Goal: Task Accomplishment & Management: Use online tool/utility

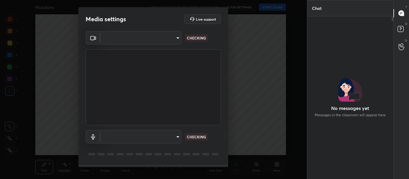
type input "714163419adff033b489e443ba74a5bc8b60e15d6b77d6369ce0f0cc6e130f01"
type input "default"
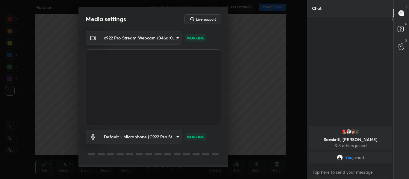
scroll to position [17, 0]
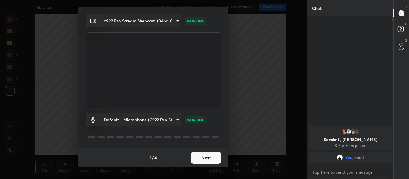
click at [202, 154] on button "Next" at bounding box center [206, 158] width 30 height 12
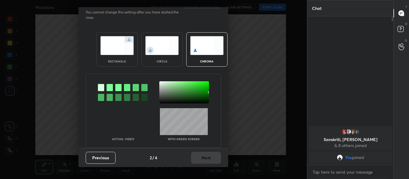
scroll to position [0, 0]
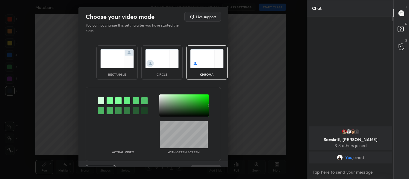
click at [107, 97] on div at bounding box center [109, 100] width 6 height 7
click at [159, 95] on div at bounding box center [184, 106] width 50 height 22
click at [160, 95] on div at bounding box center [160, 95] width 1 height 1
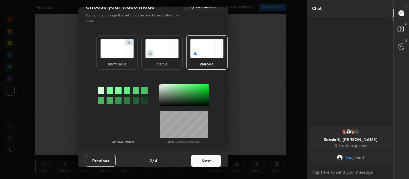
scroll to position [15, 0]
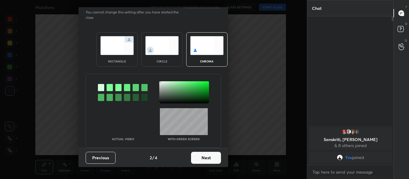
click at [202, 155] on button "Next" at bounding box center [206, 158] width 30 height 12
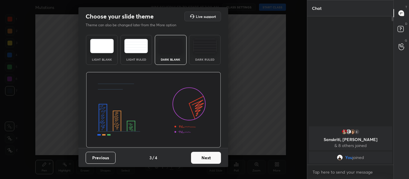
scroll to position [0, 0]
click at [206, 56] on div "Dark Ruled" at bounding box center [205, 50] width 32 height 30
click at [210, 157] on button "Next" at bounding box center [206, 158] width 30 height 12
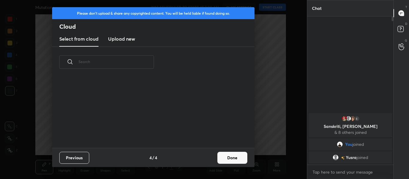
scroll to position [0, 0]
click at [122, 37] on h3 "Upload new" at bounding box center [121, 38] width 27 height 7
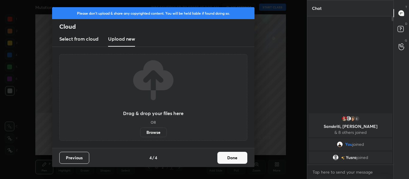
click at [157, 131] on label "Browse" at bounding box center [153, 133] width 27 height 10
click at [140, 131] on input "Browse" at bounding box center [140, 133] width 0 height 10
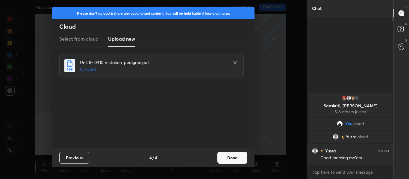
click at [224, 159] on button "Done" at bounding box center [232, 158] width 30 height 12
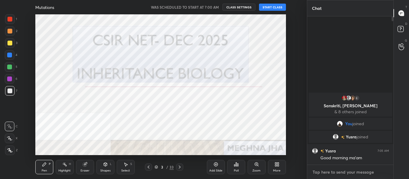
type textarea "x"
click at [313, 172] on textarea at bounding box center [350, 172] width 77 height 10
type textarea "G"
type textarea "x"
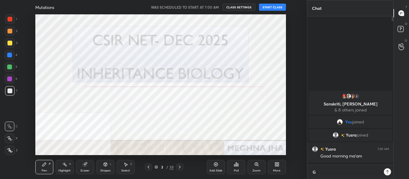
scroll to position [97, 84]
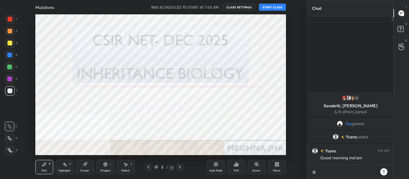
type textarea "Go"
type textarea "x"
type textarea "Goo"
type textarea "x"
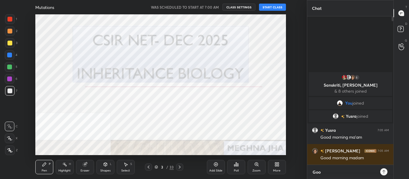
type textarea "Good"
type textarea "x"
type textarea "Good"
type textarea "x"
type textarea "Good m"
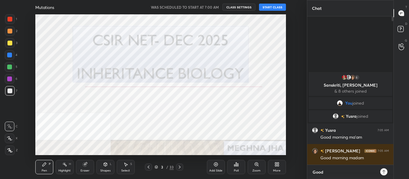
type textarea "x"
type textarea "Good mo"
type textarea "x"
type textarea "Good mor"
type textarea "x"
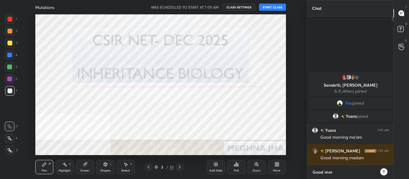
type textarea "Good morn"
type textarea "x"
type textarea "Good morni"
type textarea "x"
type textarea "Good mornin"
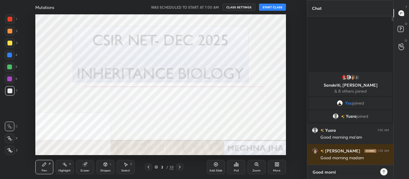
type textarea "x"
type textarea "Good morning"
type textarea "x"
type textarea "Good morning"
type textarea "x"
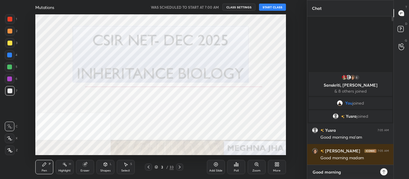
type textarea "Good morning a"
type textarea "x"
type textarea "Good morning al"
type textarea "x"
type textarea "Good morning all"
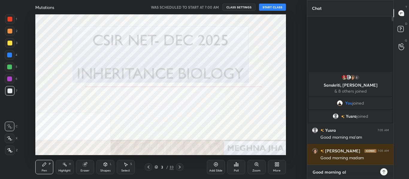
type textarea "x"
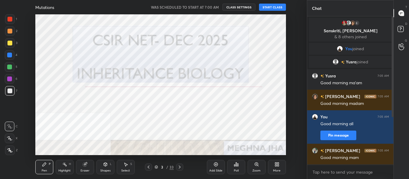
click at [275, 6] on button "START CLASS" at bounding box center [272, 7] width 27 height 7
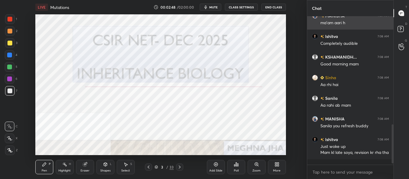
scroll to position [418, 0]
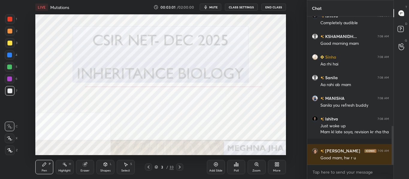
click at [216, 7] on span "mute" at bounding box center [213, 7] width 8 height 4
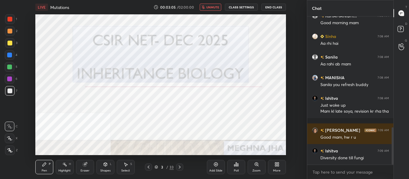
click at [216, 7] on span "unmute" at bounding box center [212, 7] width 13 height 4
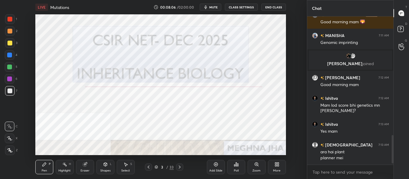
scroll to position [615, 0]
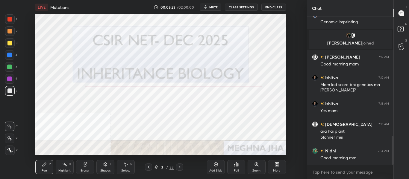
click at [180, 167] on icon at bounding box center [180, 167] width 2 height 3
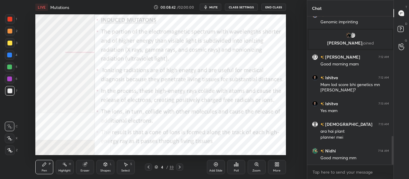
click at [8, 56] on div at bounding box center [9, 55] width 5 height 5
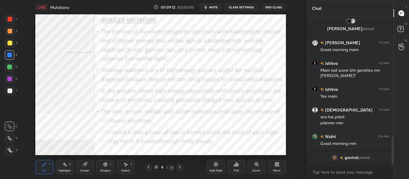
click at [12, 137] on icon at bounding box center [9, 138] width 5 height 4
click at [147, 169] on icon at bounding box center [148, 167] width 5 height 5
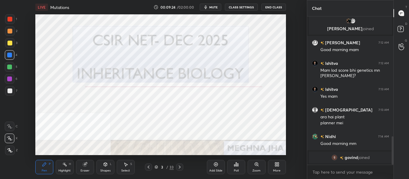
click at [214, 166] on icon at bounding box center [215, 164] width 5 height 5
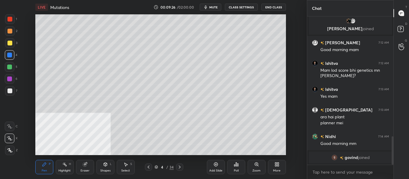
click at [9, 93] on div at bounding box center [9, 91] width 5 height 5
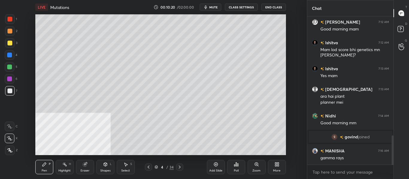
scroll to position [625, 0]
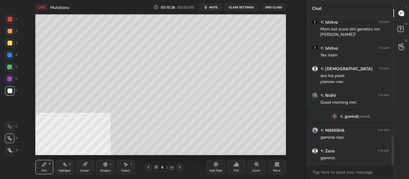
click at [103, 170] on div "Shapes" at bounding box center [105, 170] width 10 height 3
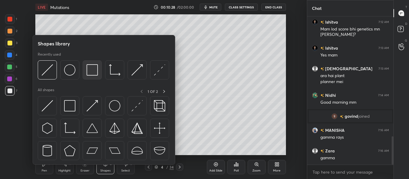
click at [85, 72] on div at bounding box center [92, 69] width 19 height 19
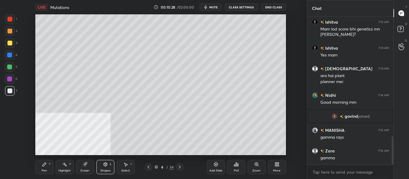
click at [9, 45] on div at bounding box center [9, 43] width 5 height 5
click at [48, 170] on div "Pen P" at bounding box center [44, 167] width 18 height 14
click at [11, 88] on div at bounding box center [10, 91] width 10 height 10
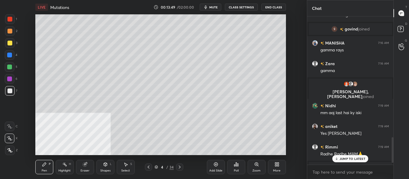
scroll to position [726, 0]
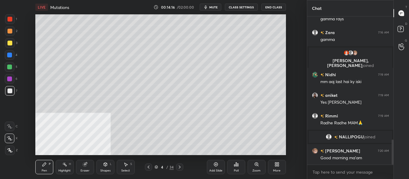
click at [277, 169] on div "More" at bounding box center [276, 170] width 7 height 3
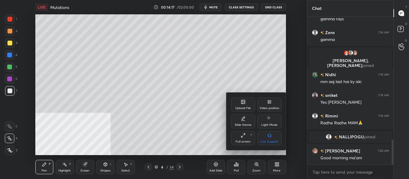
click at [273, 107] on div "Video position" at bounding box center [269, 108] width 20 height 3
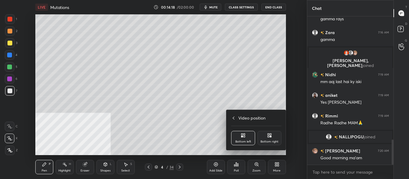
click at [272, 137] on div "Bottom right" at bounding box center [269, 138] width 24 height 14
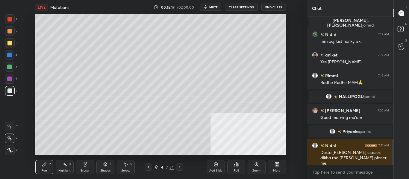
scroll to position [753, 0]
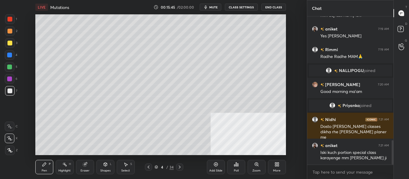
click at [214, 169] on div "Add Slide" at bounding box center [215, 170] width 13 height 3
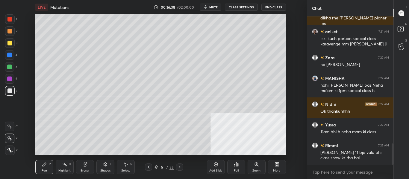
scroll to position [888, 0]
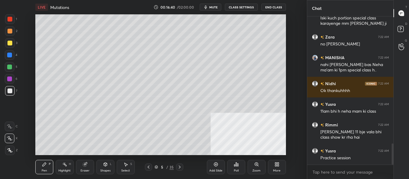
click at [147, 169] on icon at bounding box center [148, 167] width 5 height 5
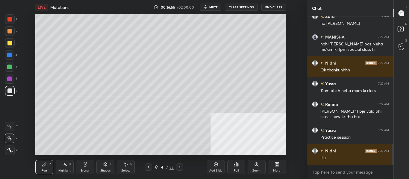
click at [10, 55] on div at bounding box center [9, 55] width 5 height 5
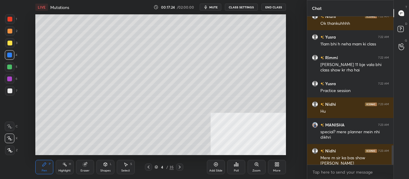
scroll to position [976, 0]
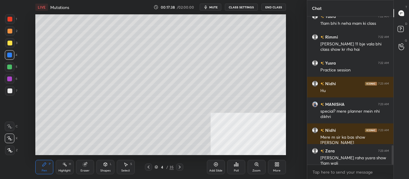
click at [180, 168] on icon at bounding box center [179, 167] width 5 height 5
click at [179, 168] on icon at bounding box center [179, 167] width 5 height 5
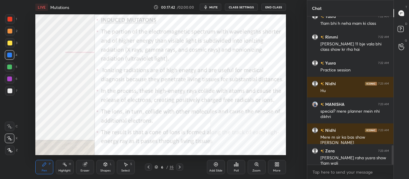
click at [68, 170] on div "Highlight" at bounding box center [64, 170] width 12 height 3
click at [278, 165] on icon at bounding box center [277, 165] width 1 height 1
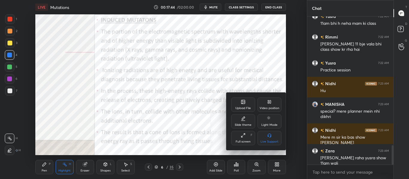
click at [275, 104] on div "Video position" at bounding box center [269, 104] width 24 height 14
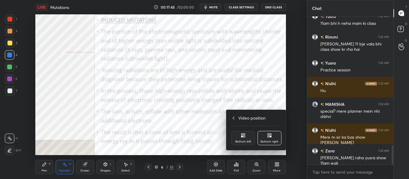
click at [242, 141] on div "Bottom left" at bounding box center [243, 141] width 16 height 3
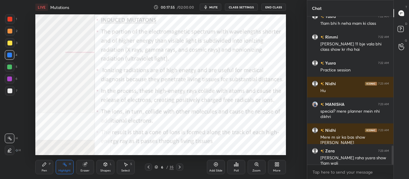
scroll to position [1002, 0]
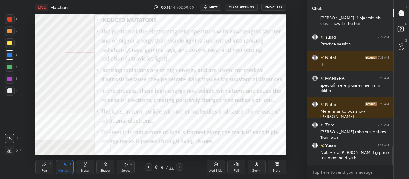
click at [183, 167] on div at bounding box center [179, 167] width 7 height 7
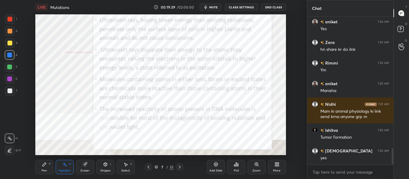
scroll to position [1198, 0]
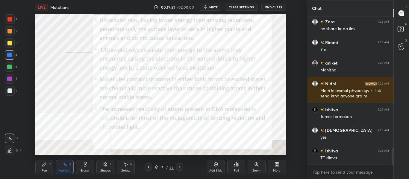
click at [181, 169] on icon at bounding box center [179, 167] width 5 height 5
click at [180, 167] on icon at bounding box center [180, 167] width 2 height 3
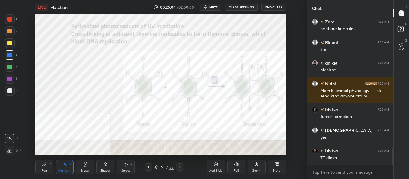
click at [150, 166] on icon at bounding box center [148, 167] width 5 height 5
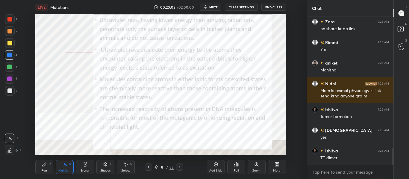
click at [216, 167] on icon at bounding box center [215, 164] width 5 height 5
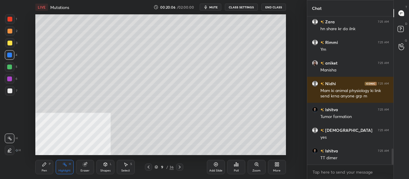
scroll to position [1219, 0]
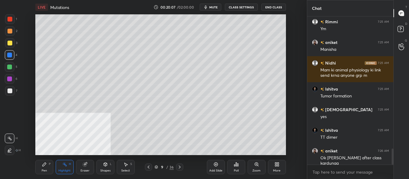
click at [48, 168] on div "Pen P" at bounding box center [44, 167] width 18 height 14
click at [10, 91] on div at bounding box center [9, 91] width 5 height 5
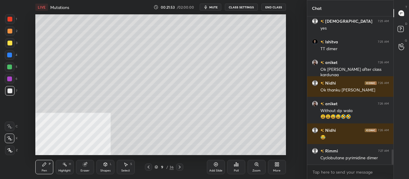
scroll to position [1328, 0]
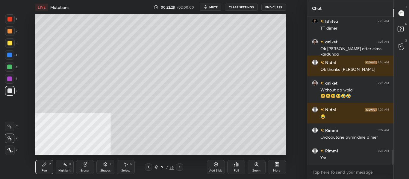
click at [84, 169] on div "Eraser" at bounding box center [84, 170] width 9 height 3
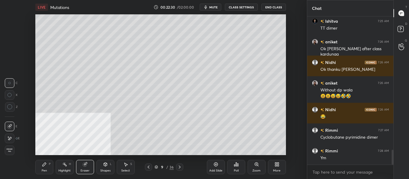
click at [45, 165] on icon at bounding box center [44, 165] width 4 height 4
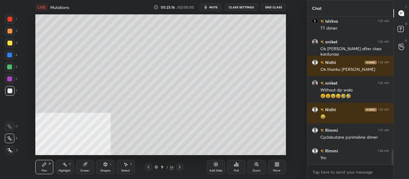
click at [8, 44] on div at bounding box center [9, 43] width 5 height 5
click at [11, 91] on div at bounding box center [9, 91] width 5 height 5
click at [67, 170] on div "Highlight" at bounding box center [64, 170] width 12 height 3
click at [46, 163] on icon at bounding box center [44, 165] width 4 height 4
click at [10, 46] on div at bounding box center [10, 43] width 10 height 10
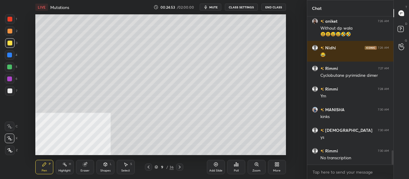
scroll to position [1410, 0]
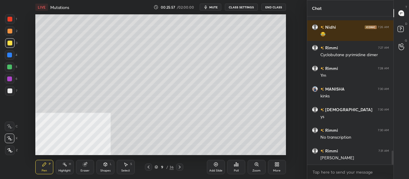
click at [179, 170] on div at bounding box center [179, 167] width 7 height 7
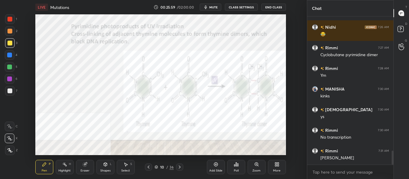
click at [9, 57] on div at bounding box center [9, 55] width 5 height 5
click at [65, 165] on rect at bounding box center [64, 165] width 3 height 3
click at [215, 167] on div "Add Slide" at bounding box center [216, 167] width 18 height 14
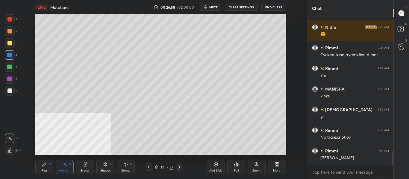
click at [12, 89] on div at bounding box center [10, 91] width 10 height 10
click at [44, 166] on icon at bounding box center [44, 164] width 5 height 5
click at [180, 169] on icon at bounding box center [179, 167] width 5 height 5
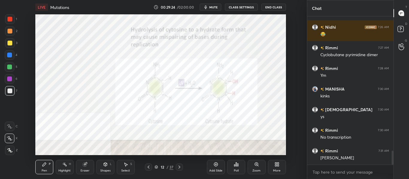
click at [8, 56] on div at bounding box center [9, 55] width 5 height 5
click at [179, 167] on icon at bounding box center [179, 167] width 5 height 5
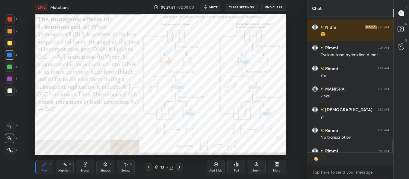
click at [150, 167] on icon at bounding box center [148, 167] width 5 height 5
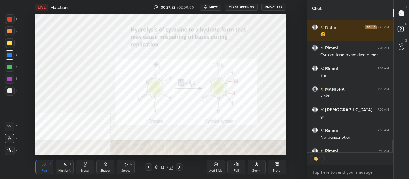
click at [218, 168] on div "Add Slide" at bounding box center [216, 167] width 18 height 14
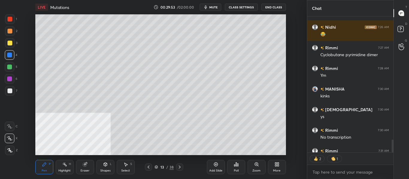
click at [9, 91] on div at bounding box center [9, 91] width 5 height 5
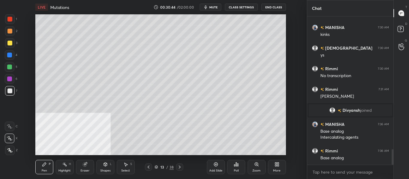
scroll to position [1268, 0]
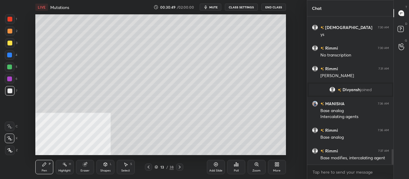
click at [10, 45] on div at bounding box center [9, 43] width 5 height 5
click at [216, 169] on div "Add Slide" at bounding box center [215, 170] width 13 height 3
click at [11, 90] on div at bounding box center [9, 91] width 5 height 5
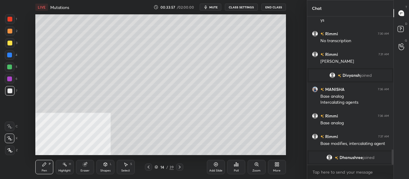
click at [15, 43] on div "3" at bounding box center [11, 43] width 12 height 10
click at [108, 168] on div "Shapes L" at bounding box center [105, 167] width 18 height 14
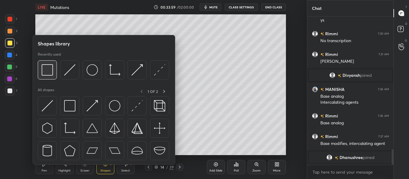
click at [52, 74] on img at bounding box center [47, 69] width 11 height 11
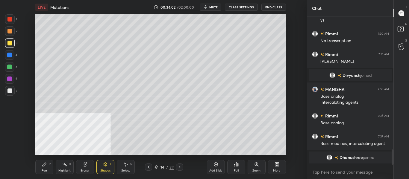
click at [44, 169] on div "Pen" at bounding box center [44, 170] width 5 height 3
click at [10, 92] on div at bounding box center [9, 91] width 5 height 5
click at [214, 167] on div "Add Slide" at bounding box center [216, 167] width 18 height 14
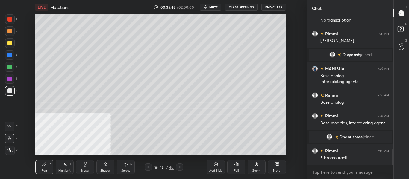
click at [10, 54] on div at bounding box center [9, 55] width 5 height 5
click at [10, 90] on div at bounding box center [9, 91] width 5 height 5
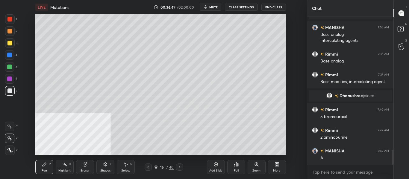
scroll to position [1354, 0]
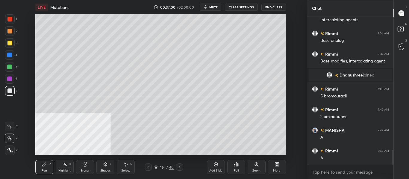
click at [11, 45] on div at bounding box center [9, 43] width 5 height 5
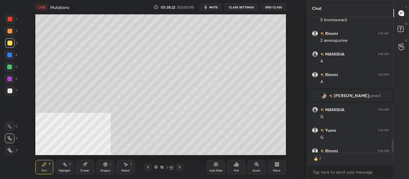
scroll to position [1429, 0]
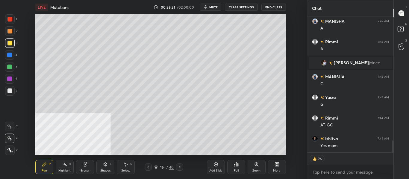
click at [181, 169] on icon at bounding box center [179, 167] width 5 height 5
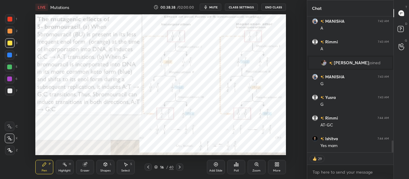
click at [69, 167] on div "Highlight H" at bounding box center [65, 167] width 18 height 14
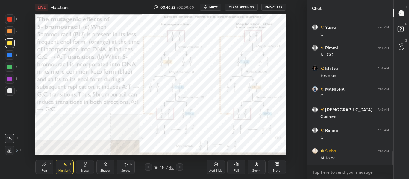
scroll to position [1520, 0]
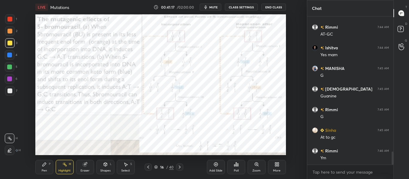
click at [215, 169] on div "Add Slide" at bounding box center [215, 170] width 13 height 3
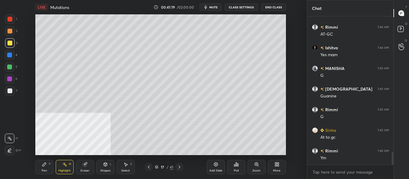
click at [11, 92] on div at bounding box center [9, 91] width 5 height 5
click at [45, 167] on div "Pen P" at bounding box center [44, 167] width 18 height 14
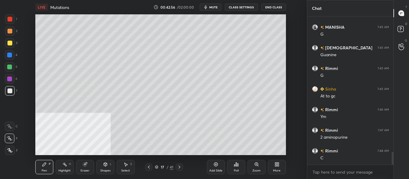
scroll to position [1582, 0]
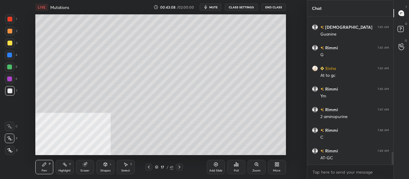
click at [180, 169] on icon at bounding box center [179, 167] width 5 height 5
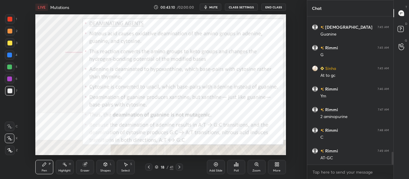
click at [150, 167] on icon at bounding box center [148, 167] width 5 height 5
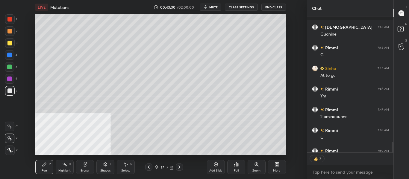
scroll to position [1615, 0]
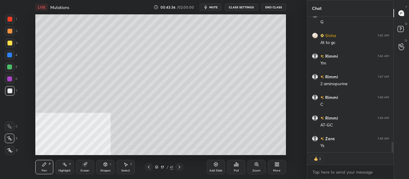
click at [219, 170] on div "Add Slide" at bounding box center [215, 170] width 13 height 3
click at [8, 44] on div at bounding box center [9, 43] width 5 height 5
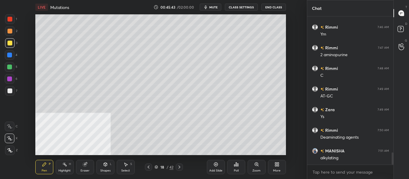
scroll to position [1664, 0]
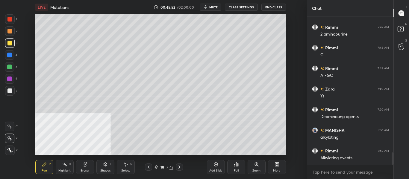
click at [180, 166] on icon at bounding box center [179, 167] width 5 height 5
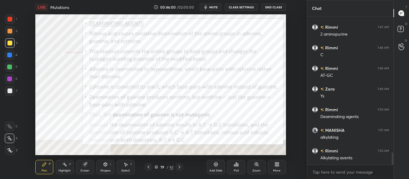
click at [8, 55] on div at bounding box center [9, 55] width 5 height 5
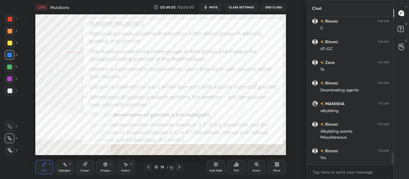
scroll to position [1712, 0]
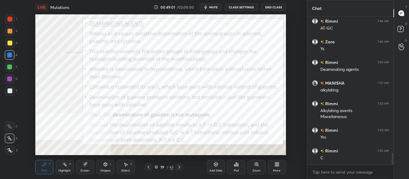
click at [10, 22] on div at bounding box center [10, 19] width 10 height 10
click at [178, 167] on icon at bounding box center [179, 167] width 5 height 5
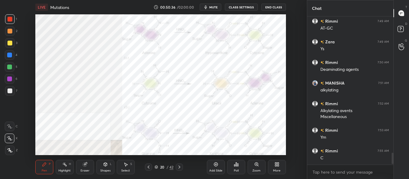
click at [148, 167] on icon at bounding box center [148, 167] width 5 height 5
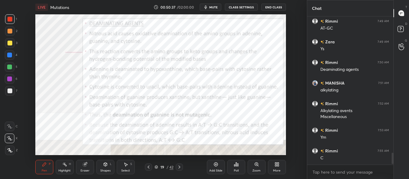
click at [214, 167] on div "Add Slide" at bounding box center [216, 167] width 18 height 14
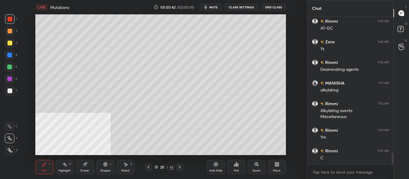
click at [10, 56] on div at bounding box center [9, 55] width 5 height 5
click at [148, 166] on icon at bounding box center [148, 167] width 5 height 5
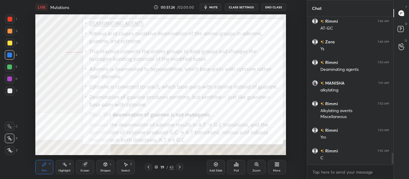
click at [180, 168] on icon at bounding box center [179, 167] width 5 height 5
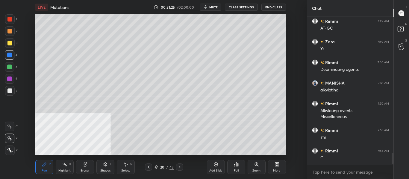
click at [180, 167] on icon at bounding box center [179, 167] width 5 height 5
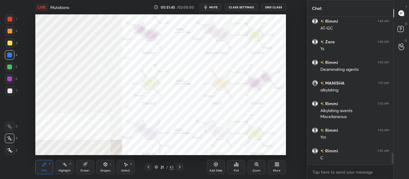
click at [179, 169] on icon at bounding box center [179, 167] width 5 height 5
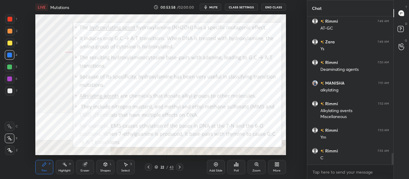
scroll to position [1732, 0]
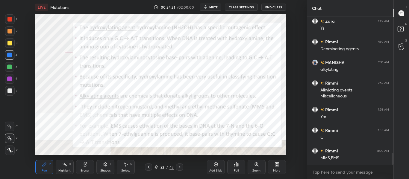
click at [178, 169] on icon at bounding box center [179, 167] width 5 height 5
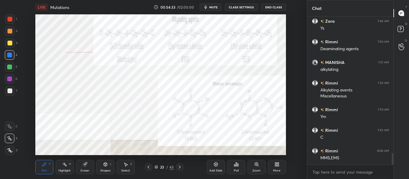
click at [149, 167] on icon at bounding box center [148, 167] width 5 height 5
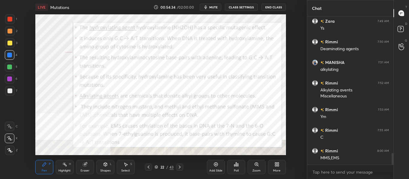
click at [210, 169] on div "Add Slide" at bounding box center [215, 170] width 13 height 3
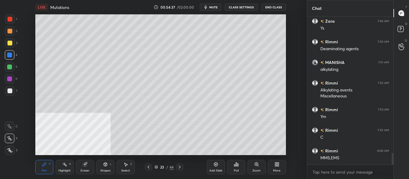
click at [12, 91] on div at bounding box center [9, 91] width 5 height 5
click at [11, 34] on div at bounding box center [10, 31] width 10 height 10
click at [11, 91] on div at bounding box center [9, 91] width 5 height 5
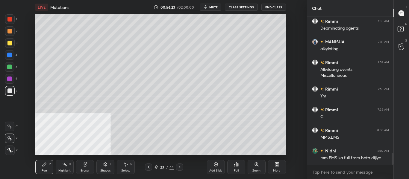
click at [86, 170] on div "Eraser" at bounding box center [84, 170] width 9 height 3
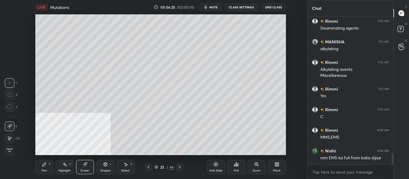
click at [42, 171] on div "Pen" at bounding box center [44, 170] width 5 height 3
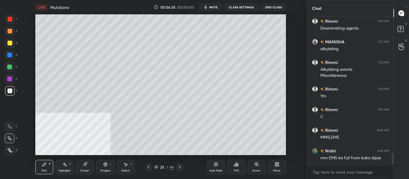
click at [9, 41] on div at bounding box center [9, 43] width 5 height 5
click at [259, 151] on div "Add Slide Poll Zoom More" at bounding box center [246, 166] width 79 height 33
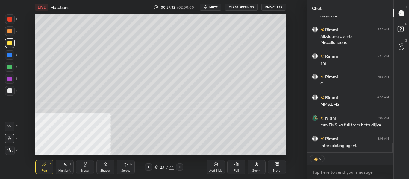
click at [182, 168] on div at bounding box center [179, 167] width 7 height 7
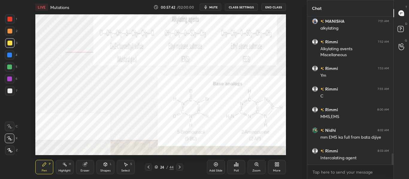
scroll to position [1794, 0]
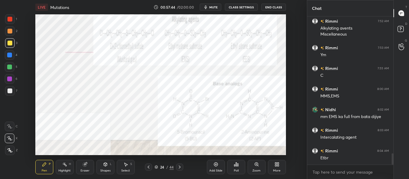
click at [14, 57] on div at bounding box center [10, 55] width 10 height 10
click at [179, 167] on icon at bounding box center [179, 167] width 5 height 5
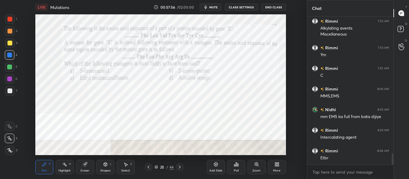
click at [151, 167] on div at bounding box center [148, 167] width 7 height 7
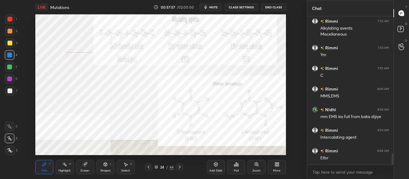
click at [212, 170] on div "Add Slide" at bounding box center [215, 170] width 13 height 3
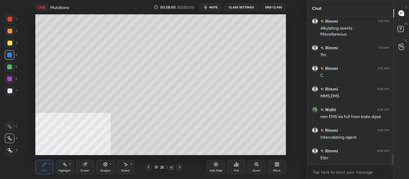
click at [12, 92] on div at bounding box center [9, 91] width 5 height 5
click at [217, 7] on span "mute" at bounding box center [213, 7] width 8 height 4
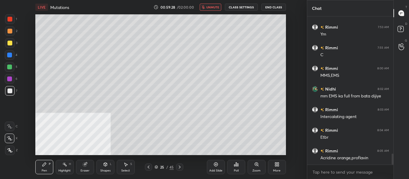
click at [212, 7] on span "unmute" at bounding box center [212, 7] width 13 height 4
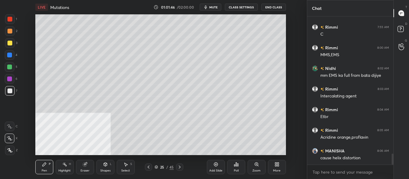
click at [215, 167] on div "Add Slide" at bounding box center [216, 167] width 18 height 14
click at [9, 40] on div at bounding box center [10, 43] width 10 height 10
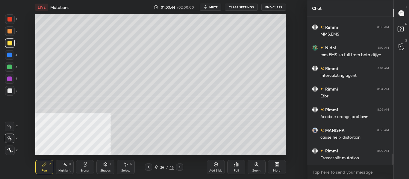
scroll to position [1877, 0]
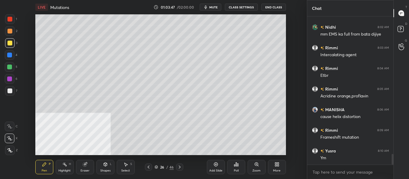
click at [214, 7] on span "mute" at bounding box center [213, 7] width 8 height 4
click at [213, 7] on span "unmute" at bounding box center [212, 7] width 13 height 4
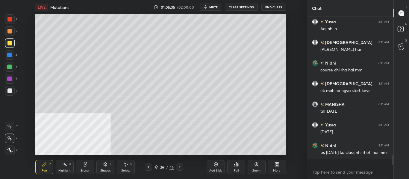
scroll to position [2260, 0]
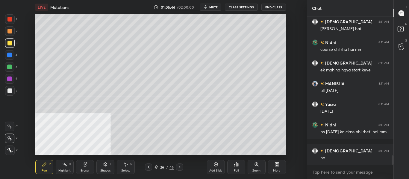
click at [215, 9] on span "mute" at bounding box center [213, 7] width 8 height 4
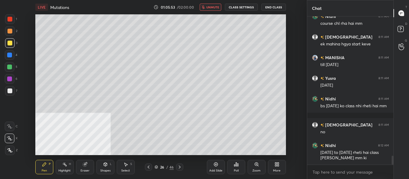
click at [216, 169] on div "Add Slide" at bounding box center [215, 170] width 13 height 3
click at [215, 7] on span "unmute" at bounding box center [212, 7] width 13 height 4
click at [12, 57] on div at bounding box center [10, 55] width 10 height 10
click at [11, 92] on div at bounding box center [9, 91] width 5 height 5
click at [105, 166] on icon at bounding box center [105, 165] width 0 height 2
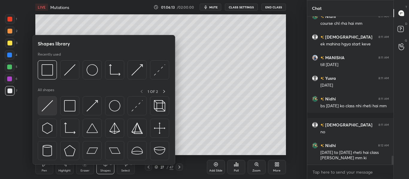
click at [47, 108] on img at bounding box center [47, 105] width 11 height 11
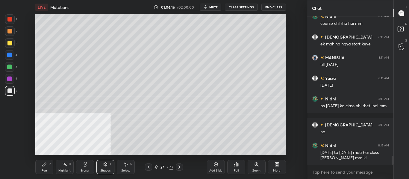
click at [45, 170] on div "Pen" at bounding box center [44, 170] width 5 height 3
click at [10, 45] on div at bounding box center [9, 43] width 5 height 5
click at [105, 170] on div "Shapes" at bounding box center [105, 170] width 10 height 3
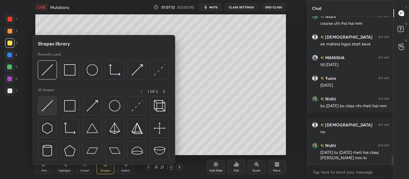
click at [52, 108] on img at bounding box center [47, 105] width 11 height 11
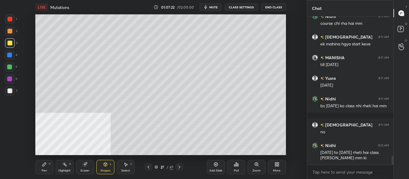
click at [41, 165] on div "Pen P" at bounding box center [44, 167] width 18 height 14
click at [11, 55] on div at bounding box center [9, 55] width 5 height 5
click at [9, 30] on div at bounding box center [9, 31] width 5 height 5
click at [86, 169] on div "Eraser" at bounding box center [84, 170] width 9 height 3
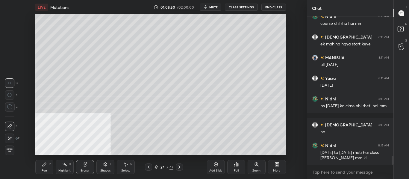
click at [45, 169] on div "Pen" at bounding box center [44, 170] width 5 height 3
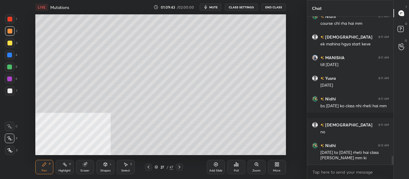
scroll to position [2306, 0]
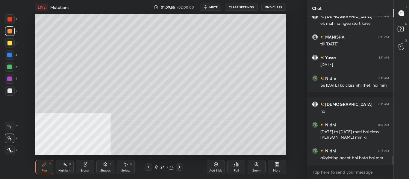
click at [10, 57] on div at bounding box center [10, 55] width 10 height 10
click at [179, 167] on icon at bounding box center [179, 167] width 2 height 3
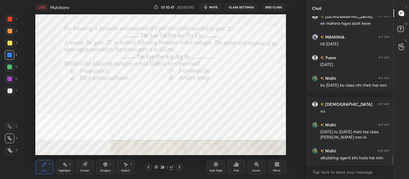
click at [179, 167] on icon at bounding box center [179, 167] width 5 height 5
click at [180, 167] on icon at bounding box center [179, 167] width 5 height 5
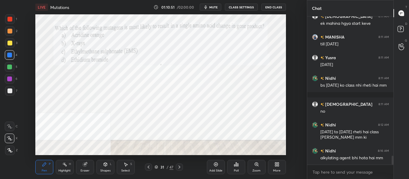
click at [180, 167] on icon at bounding box center [179, 167] width 2 height 3
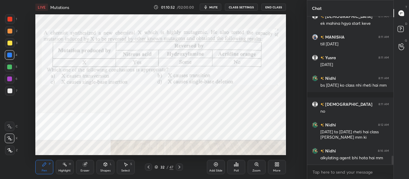
click at [181, 167] on icon at bounding box center [179, 167] width 5 height 5
click at [181, 168] on icon at bounding box center [179, 167] width 5 height 5
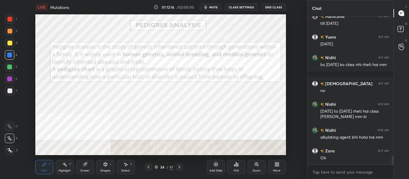
click at [217, 167] on div "Add Slide" at bounding box center [216, 167] width 18 height 14
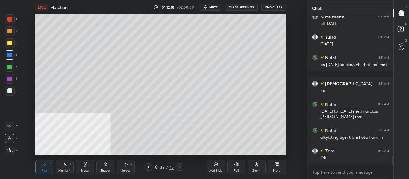
click at [11, 91] on div at bounding box center [9, 91] width 5 height 5
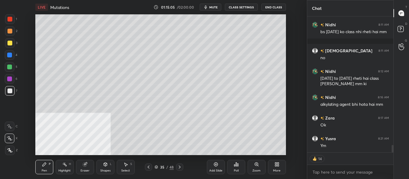
scroll to position [2380, 0]
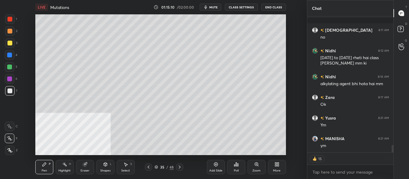
click at [217, 169] on div "Add Slide" at bounding box center [215, 170] width 13 height 3
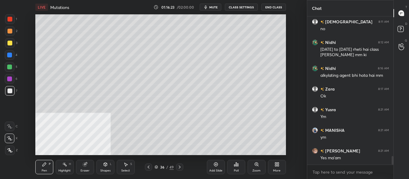
scroll to position [2409, 0]
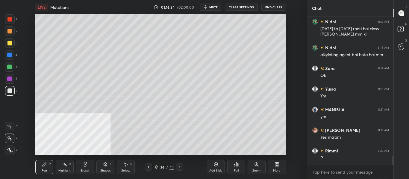
click at [217, 4] on button "mute" at bounding box center [210, 7] width 22 height 7
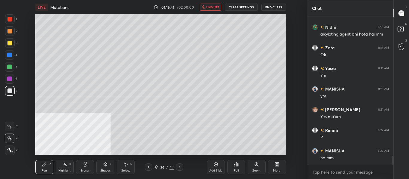
scroll to position [2451, 0]
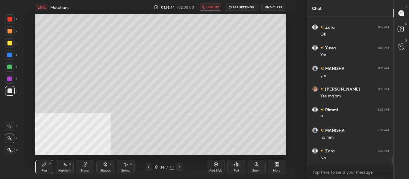
click at [206, 7] on button "unmute" at bounding box center [210, 7] width 22 height 7
click at [215, 168] on div "Add Slide" at bounding box center [216, 167] width 18 height 14
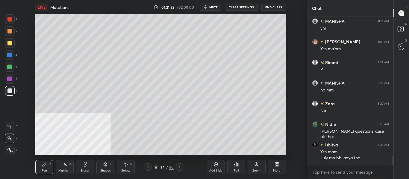
scroll to position [2504, 0]
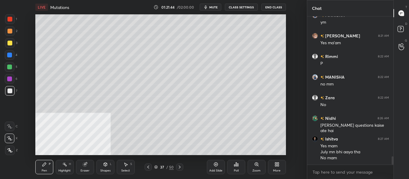
click at [215, 167] on div "Add Slide" at bounding box center [216, 167] width 18 height 14
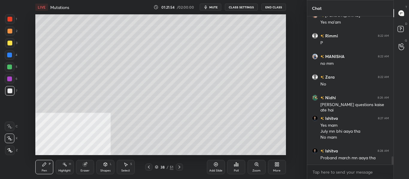
click at [86, 171] on div "Eraser" at bounding box center [84, 170] width 9 height 3
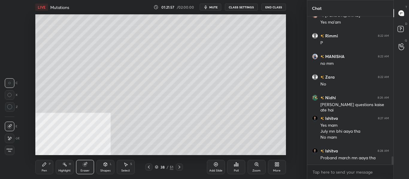
click at [45, 166] on icon at bounding box center [44, 164] width 5 height 5
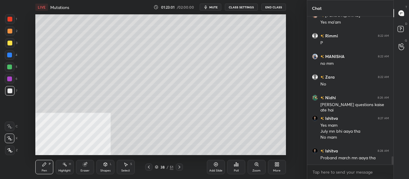
click at [219, 166] on div "Add Slide" at bounding box center [216, 167] width 18 height 14
click at [8, 42] on div at bounding box center [9, 43] width 5 height 5
click at [9, 90] on div at bounding box center [9, 91] width 5 height 5
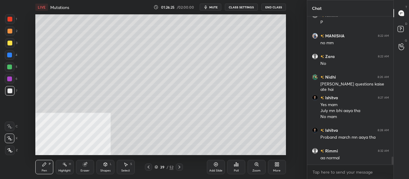
click at [14, 43] on div at bounding box center [10, 43] width 10 height 10
click at [102, 164] on div "Shapes L" at bounding box center [105, 167] width 18 height 14
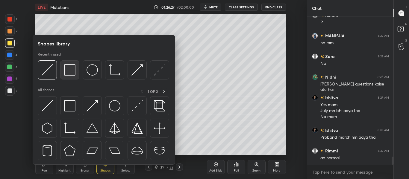
click at [74, 70] on img at bounding box center [69, 69] width 11 height 11
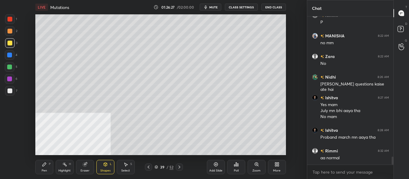
click at [15, 55] on div "4" at bounding box center [11, 55] width 13 height 10
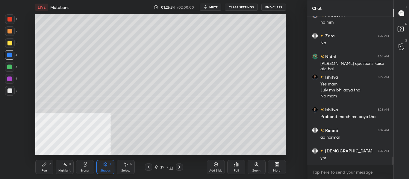
click at [43, 168] on div "Pen P" at bounding box center [44, 167] width 18 height 14
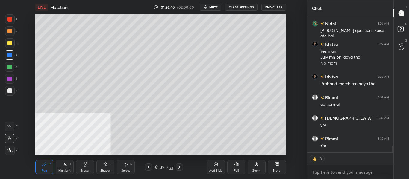
click at [11, 90] on div at bounding box center [9, 91] width 5 height 5
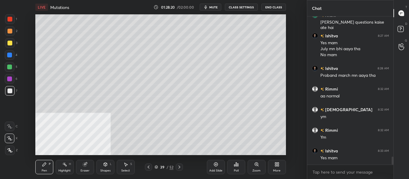
scroll to position [2628, 0]
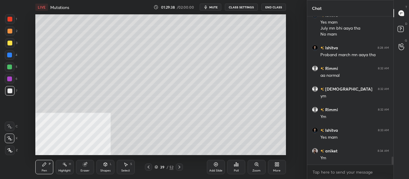
click at [279, 170] on div "More" at bounding box center [276, 170] width 7 height 3
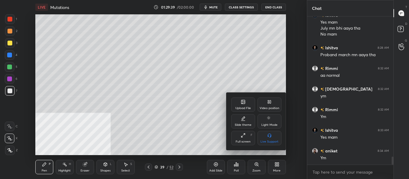
click at [275, 103] on div "Video position" at bounding box center [269, 104] width 24 height 14
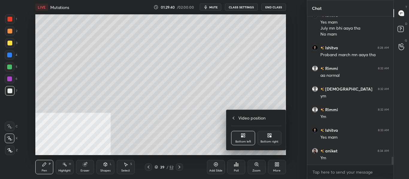
click at [267, 139] on div "Bottom right" at bounding box center [269, 138] width 24 height 14
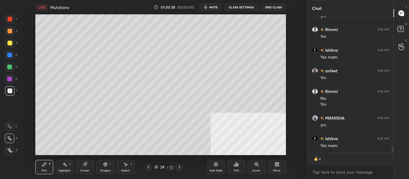
scroll to position [2728, 0]
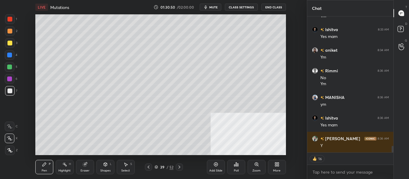
click at [180, 167] on icon at bounding box center [179, 167] width 5 height 5
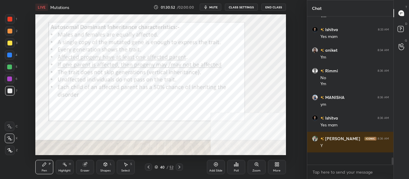
scroll to position [2716, 0]
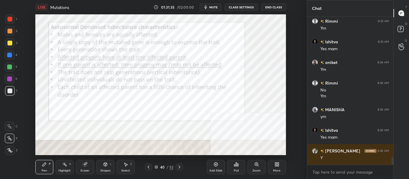
click at [214, 169] on div "Add Slide" at bounding box center [215, 170] width 13 height 3
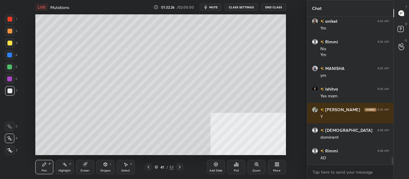
scroll to position [2778, 0]
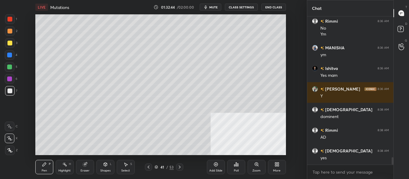
click at [65, 170] on div "Highlight" at bounding box center [64, 170] width 12 height 3
click at [84, 163] on icon at bounding box center [85, 164] width 5 height 5
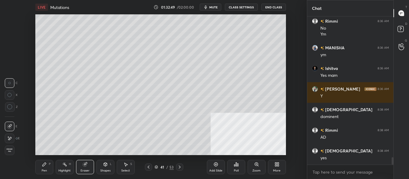
click at [44, 166] on icon at bounding box center [44, 164] width 5 height 5
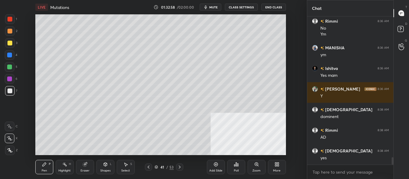
scroll to position [2799, 0]
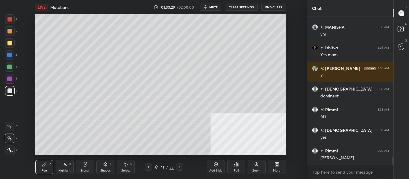
click at [148, 168] on icon at bounding box center [148, 167] width 2 height 3
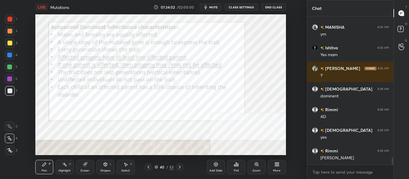
scroll to position [134, 84]
click at [13, 55] on div at bounding box center [10, 55] width 10 height 10
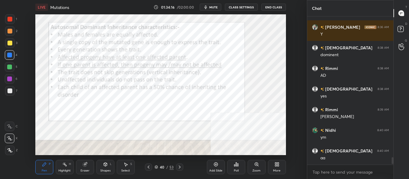
scroll to position [2840, 0]
click at [181, 170] on div at bounding box center [179, 167] width 7 height 7
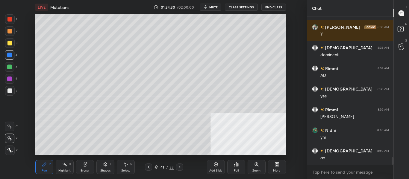
click at [10, 44] on div at bounding box center [9, 43] width 5 height 5
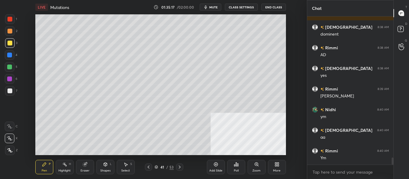
scroll to position [2881, 0]
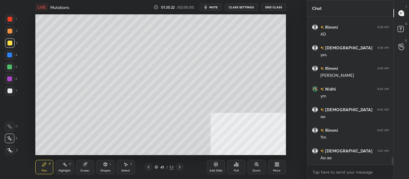
click at [66, 169] on div "Highlight" at bounding box center [64, 170] width 12 height 3
click at [86, 168] on div "Eraser" at bounding box center [85, 167] width 18 height 14
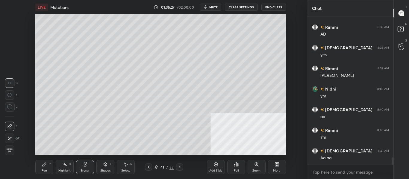
click at [49, 168] on div "Pen P" at bounding box center [44, 167] width 18 height 14
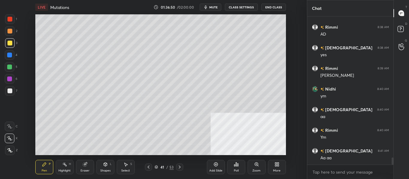
click at [150, 166] on icon at bounding box center [148, 167] width 5 height 5
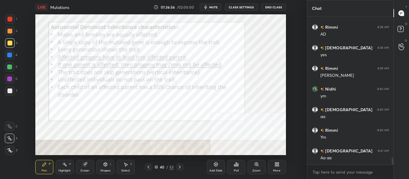
click at [11, 54] on div at bounding box center [9, 55] width 5 height 5
click at [182, 166] on div at bounding box center [179, 167] width 7 height 7
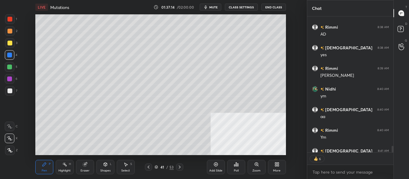
click at [215, 170] on div "Add Slide" at bounding box center [215, 170] width 13 height 3
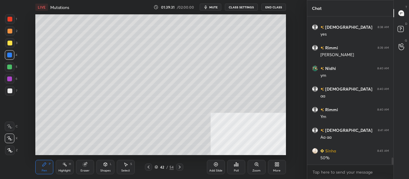
click at [147, 168] on icon at bounding box center [148, 167] width 5 height 5
click at [147, 167] on icon at bounding box center [148, 167] width 5 height 5
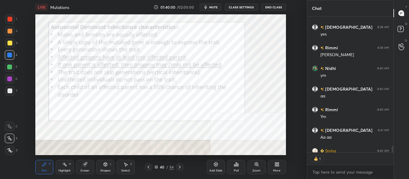
scroll to position [134, 84]
click at [10, 45] on div at bounding box center [9, 43] width 5 height 5
click at [65, 170] on div "Highlight" at bounding box center [64, 170] width 12 height 3
click at [46, 165] on icon at bounding box center [44, 164] width 5 height 5
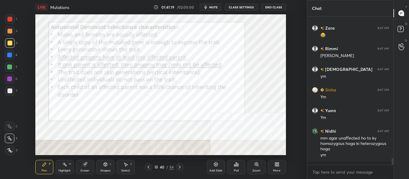
scroll to position [3084, 0]
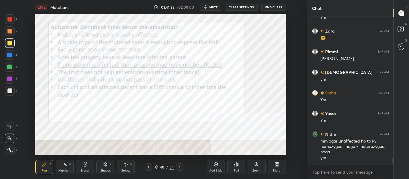
click at [181, 169] on icon at bounding box center [179, 167] width 5 height 5
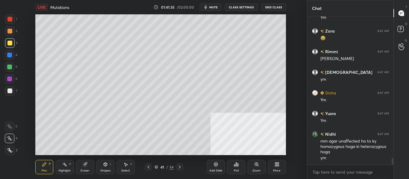
scroll to position [3104, 0]
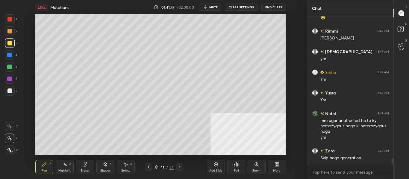
click at [179, 168] on icon at bounding box center [180, 167] width 2 height 3
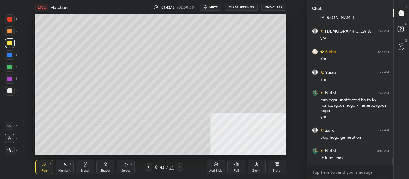
scroll to position [3146, 0]
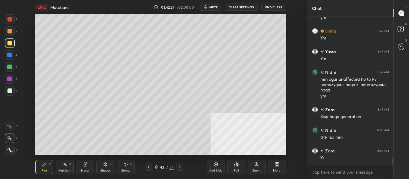
click at [216, 167] on div "Add Slide" at bounding box center [216, 167] width 18 height 14
click at [9, 90] on div at bounding box center [9, 91] width 5 height 5
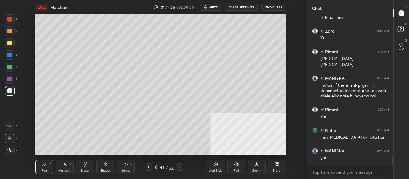
scroll to position [3286, 0]
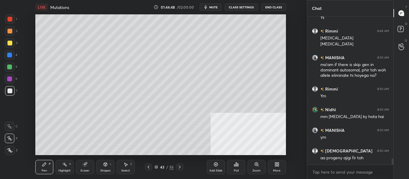
click at [218, 167] on div "Add Slide" at bounding box center [216, 167] width 18 height 14
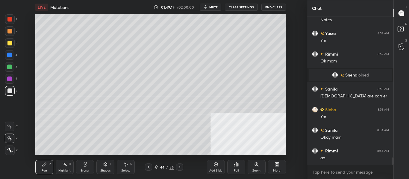
scroll to position [2955, 0]
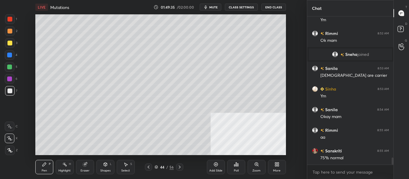
click at [86, 170] on div "Eraser" at bounding box center [84, 170] width 9 height 3
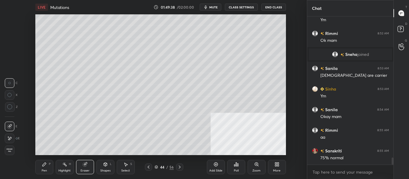
click at [43, 170] on div "Pen" at bounding box center [44, 170] width 5 height 3
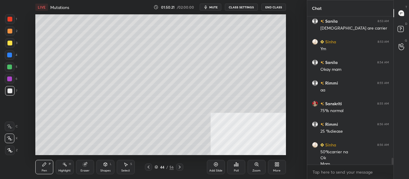
scroll to position [3008, 0]
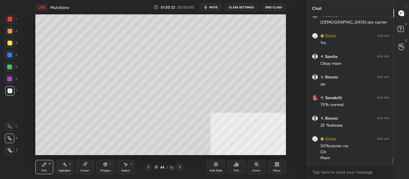
click at [214, 167] on icon at bounding box center [215, 164] width 5 height 5
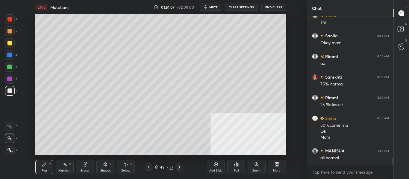
click at [148, 167] on icon at bounding box center [148, 167] width 2 height 3
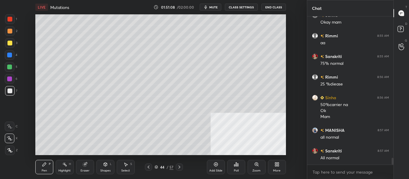
click at [181, 169] on icon at bounding box center [179, 167] width 5 height 5
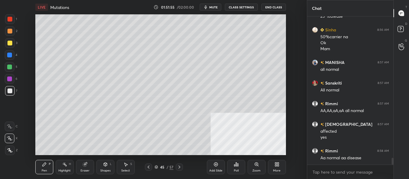
scroll to position [134, 84]
click at [183, 168] on div "45 / 57" at bounding box center [164, 167] width 86 height 7
click at [180, 168] on icon at bounding box center [179, 167] width 5 height 5
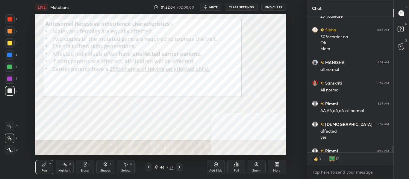
click at [14, 42] on div at bounding box center [10, 43] width 10 height 10
click at [66, 171] on div "Highlight" at bounding box center [64, 170] width 12 height 3
click at [10, 57] on div at bounding box center [9, 55] width 5 height 5
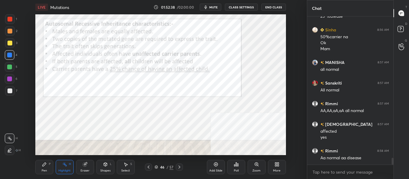
click at [147, 170] on div at bounding box center [148, 167] width 7 height 7
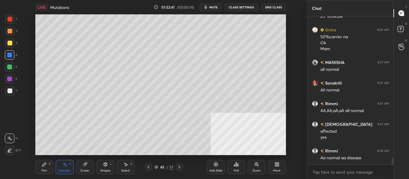
click at [147, 170] on div at bounding box center [148, 167] width 7 height 7
click at [180, 168] on icon at bounding box center [179, 167] width 5 height 5
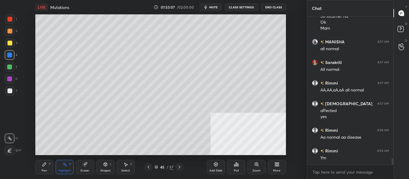
click at [147, 166] on icon at bounding box center [148, 167] width 5 height 5
click at [177, 168] on icon at bounding box center [179, 167] width 5 height 5
click at [180, 170] on div at bounding box center [179, 167] width 7 height 7
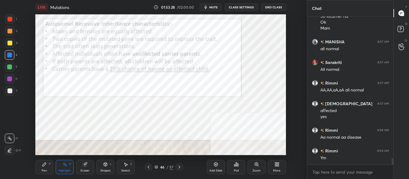
click at [12, 57] on div at bounding box center [10, 55] width 10 height 10
click at [10, 91] on div at bounding box center [9, 91] width 5 height 5
click at [11, 53] on div at bounding box center [9, 55] width 5 height 5
click at [53, 165] on div "Pen P" at bounding box center [44, 167] width 18 height 14
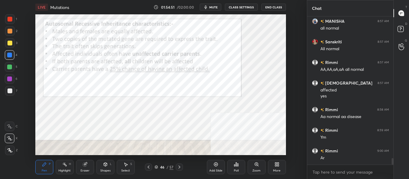
click at [147, 170] on div at bounding box center [148, 167] width 7 height 7
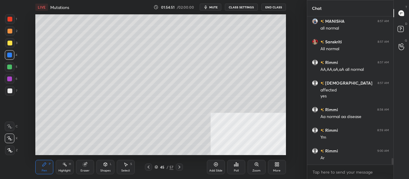
click at [147, 170] on div at bounding box center [148, 167] width 7 height 7
click at [179, 169] on icon at bounding box center [179, 167] width 5 height 5
click at [181, 169] on icon at bounding box center [179, 167] width 5 height 5
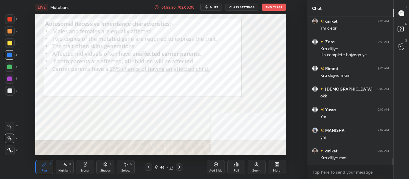
scroll to position [3371, 0]
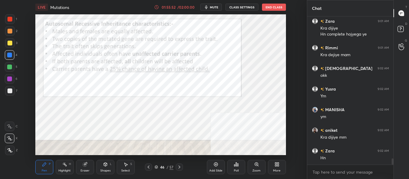
click at [182, 167] on div at bounding box center [179, 167] width 7 height 7
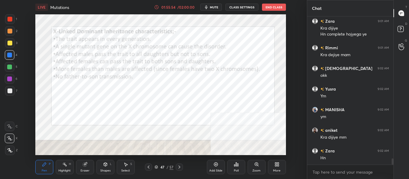
click at [149, 168] on icon at bounding box center [148, 167] width 5 height 5
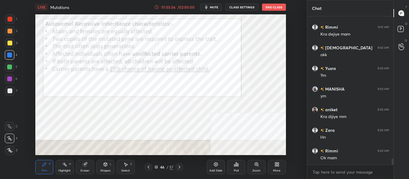
click at [214, 167] on div "Add Slide" at bounding box center [216, 167] width 18 height 14
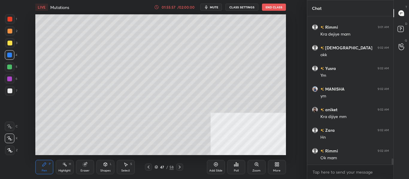
click at [13, 93] on div at bounding box center [10, 91] width 10 height 10
click at [11, 45] on div at bounding box center [9, 43] width 5 height 5
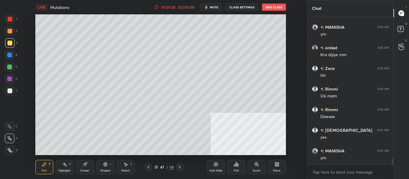
scroll to position [134, 84]
click at [11, 54] on div at bounding box center [9, 55] width 5 height 5
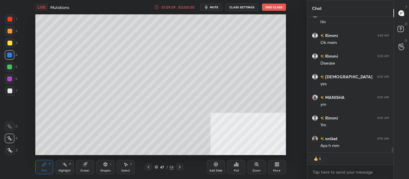
scroll to position [3494, 0]
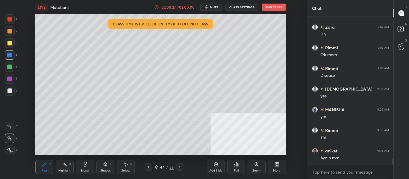
click at [207, 150] on div "Add Slide Poll Zoom More" at bounding box center [246, 166] width 79 height 33
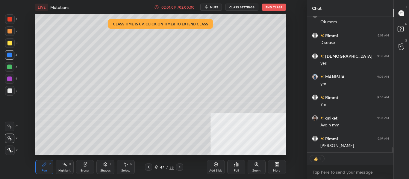
click at [182, 170] on div at bounding box center [179, 167] width 7 height 7
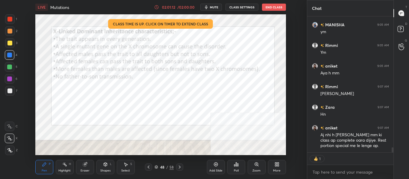
scroll to position [3567, 0]
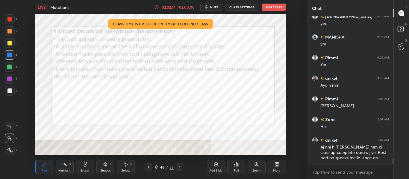
click at [215, 167] on div "Add Slide" at bounding box center [216, 167] width 18 height 14
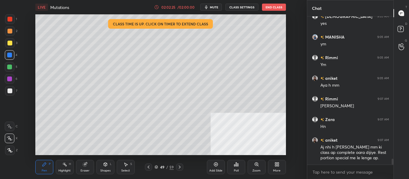
scroll to position [3588, 0]
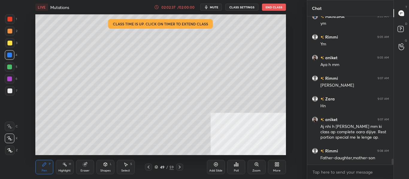
click at [83, 170] on div "Eraser" at bounding box center [84, 170] width 9 height 3
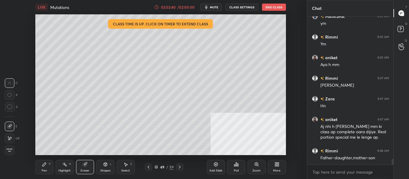
click at [46, 163] on icon at bounding box center [44, 164] width 5 height 5
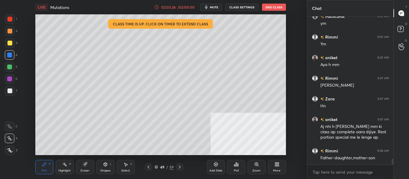
scroll to position [3608, 0]
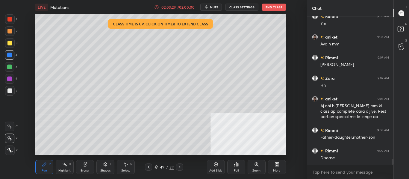
click at [148, 168] on icon at bounding box center [148, 167] width 5 height 5
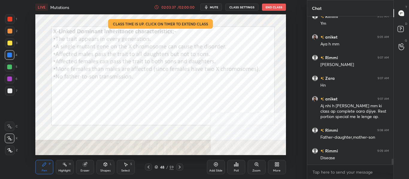
click at [183, 167] on div "48 / 59" at bounding box center [164, 167] width 86 height 7
click at [181, 169] on icon at bounding box center [179, 167] width 5 height 5
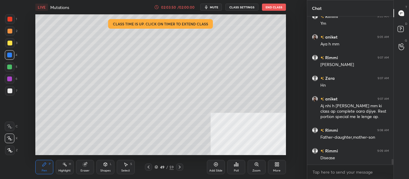
scroll to position [3629, 0]
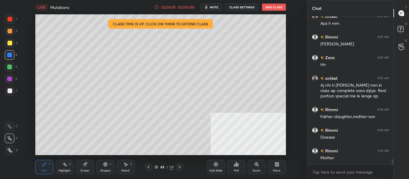
click at [148, 169] on icon at bounding box center [148, 167] width 5 height 5
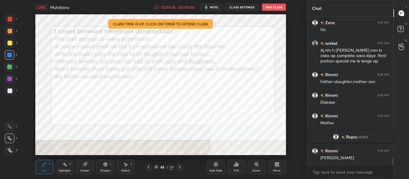
scroll to position [3400, 0]
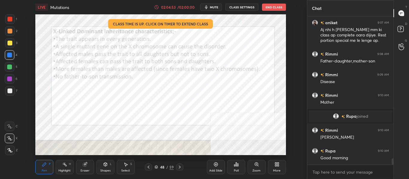
click at [181, 169] on icon at bounding box center [179, 167] width 5 height 5
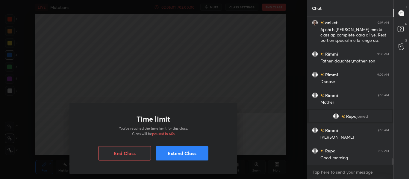
click at [248, 59] on div "Time limit You’ve reached the time limit for this class. Class will be paused i…" at bounding box center [153, 89] width 307 height 179
click at [175, 152] on button "Extend Class" at bounding box center [182, 153] width 53 height 14
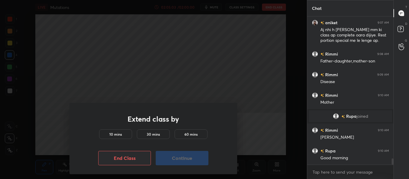
click at [123, 133] on div "10 mins" at bounding box center [115, 134] width 33 height 10
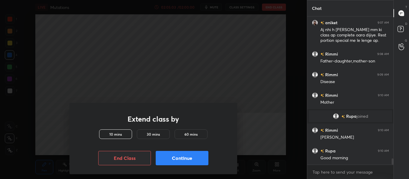
click at [168, 156] on button "Continue" at bounding box center [182, 158] width 53 height 14
click at [178, 158] on button "Continue" at bounding box center [182, 158] width 53 height 14
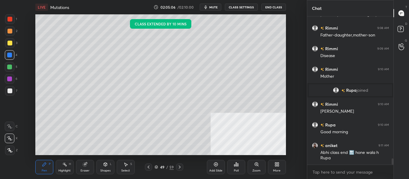
click at [182, 157] on div "Pen P Highlight H Eraser Shapes L Select S 49 / 59 Add Slide Poll Zoom More" at bounding box center [160, 167] width 250 height 24
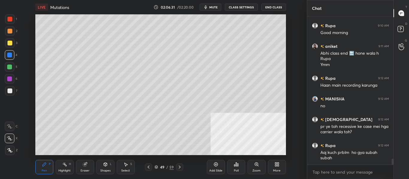
scroll to position [3546, 0]
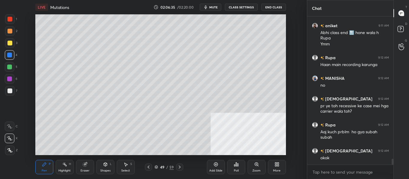
click at [148, 169] on icon at bounding box center [148, 167] width 5 height 5
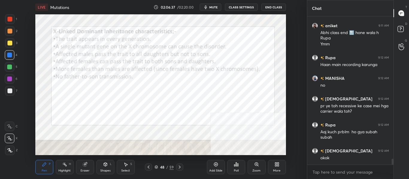
scroll to position [134, 84]
click at [150, 169] on icon at bounding box center [148, 167] width 5 height 5
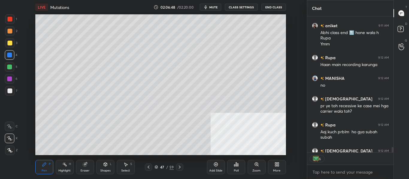
click at [180, 168] on icon at bounding box center [179, 167] width 5 height 5
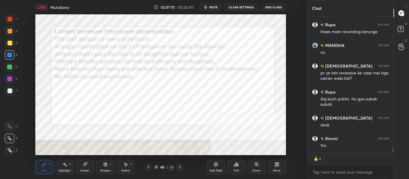
scroll to position [3599, 0]
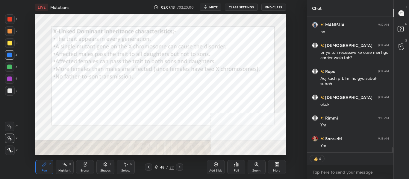
click at [179, 167] on icon at bounding box center [180, 167] width 2 height 3
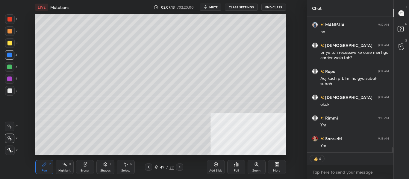
scroll to position [3620, 0]
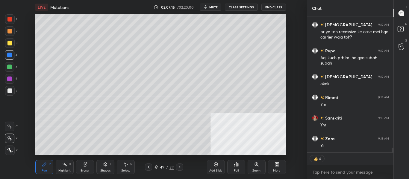
click at [179, 168] on icon at bounding box center [180, 167] width 2 height 3
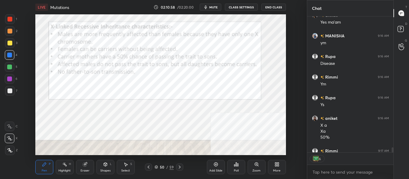
scroll to position [3818, 0]
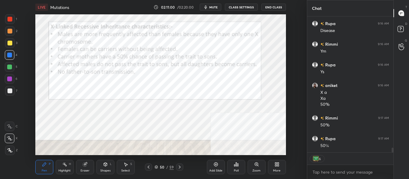
click at [215, 166] on icon at bounding box center [215, 164] width 5 height 5
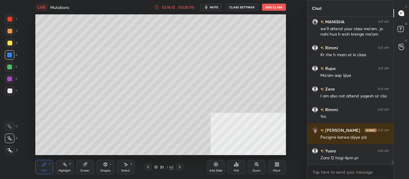
scroll to position [5292, 0]
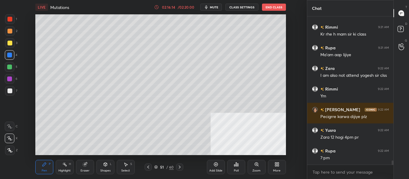
click at [180, 166] on icon at bounding box center [179, 167] width 5 height 5
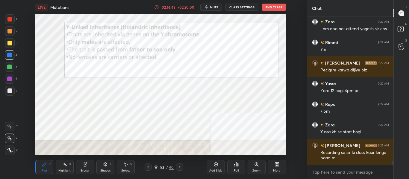
scroll to position [5365, 0]
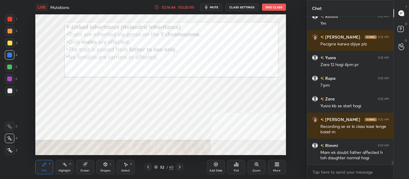
click at [182, 163] on div "Pen P Highlight H Eraser Shapes L Select S 52 / 60 Add Slide Poll Zoom More" at bounding box center [160, 167] width 250 height 24
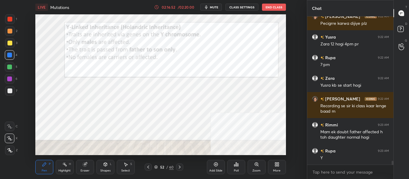
scroll to position [5406, 0]
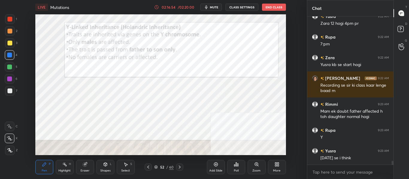
click at [147, 167] on icon at bounding box center [148, 167] width 2 height 3
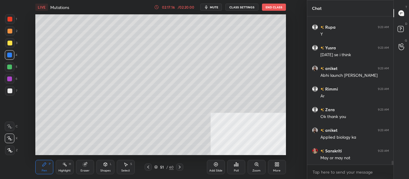
scroll to position [5530, 0]
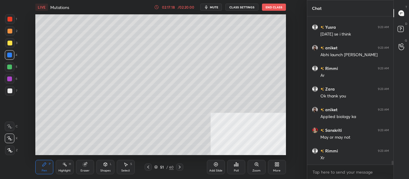
click at [148, 168] on icon at bounding box center [148, 167] width 2 height 3
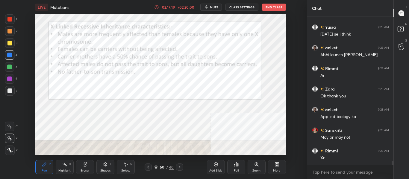
click at [147, 168] on icon at bounding box center [148, 167] width 5 height 5
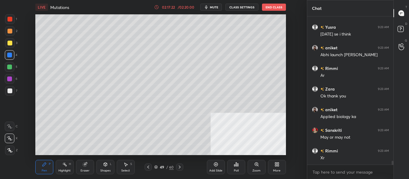
click at [179, 166] on icon at bounding box center [180, 167] width 2 height 3
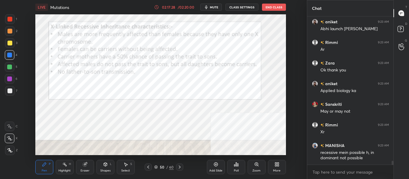
click at [178, 167] on icon at bounding box center [179, 167] width 5 height 5
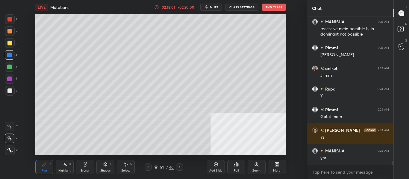
scroll to position [5700, 0]
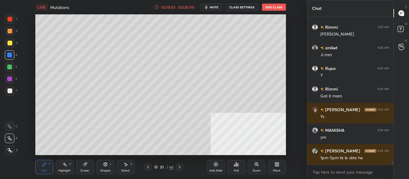
click at [180, 169] on icon at bounding box center [179, 167] width 5 height 5
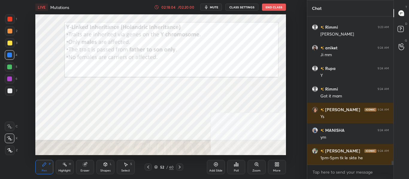
click at [180, 168] on icon at bounding box center [179, 167] width 5 height 5
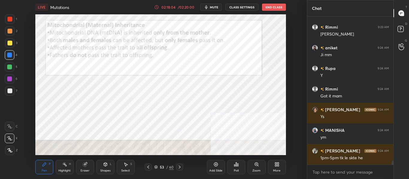
click at [179, 168] on icon at bounding box center [180, 167] width 2 height 3
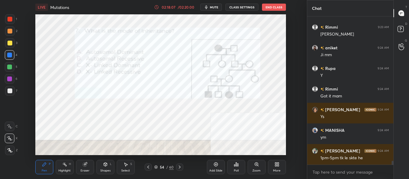
click at [180, 168] on icon at bounding box center [179, 167] width 5 height 5
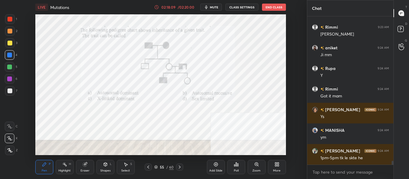
click at [148, 169] on icon at bounding box center [148, 167] width 5 height 5
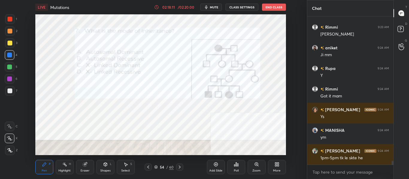
click at [147, 169] on icon at bounding box center [148, 167] width 5 height 5
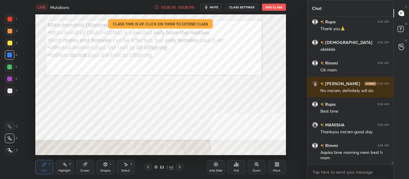
scroll to position [6334, 0]
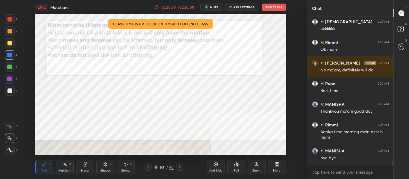
click at [279, 7] on button "End Class" at bounding box center [274, 7] width 24 height 7
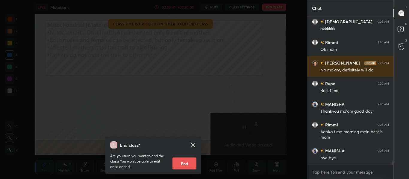
click at [190, 165] on button "End" at bounding box center [184, 164] width 24 height 12
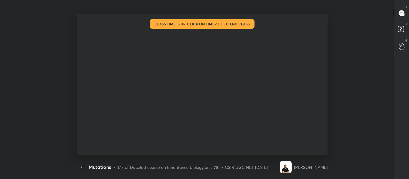
type textarea "x"
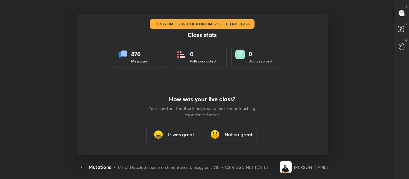
scroll to position [0, 0]
click at [177, 134] on h3 "It was great" at bounding box center [181, 134] width 26 height 7
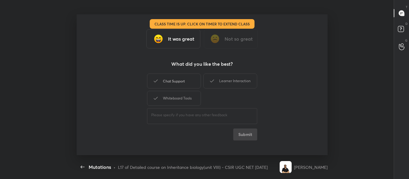
click at [176, 82] on div "Chat Support" at bounding box center [174, 81] width 54 height 15
click at [217, 78] on div "Learner Interaction" at bounding box center [230, 81] width 54 height 15
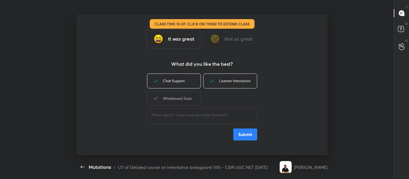
click at [197, 98] on div "Whiteboard Tools" at bounding box center [174, 98] width 54 height 15
click at [241, 133] on button "Submit" at bounding box center [245, 135] width 24 height 12
